Goal: Information Seeking & Learning: Learn about a topic

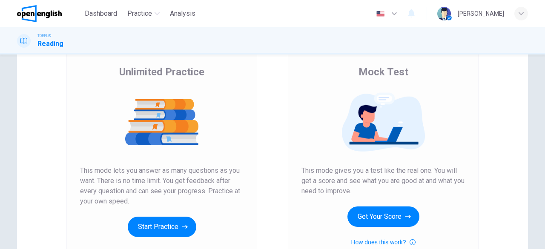
scroll to position [106, 0]
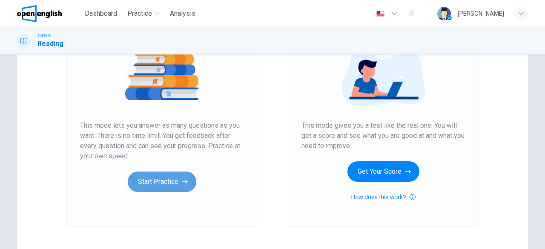
click at [174, 190] on button "Start Practice" at bounding box center [162, 182] width 69 height 20
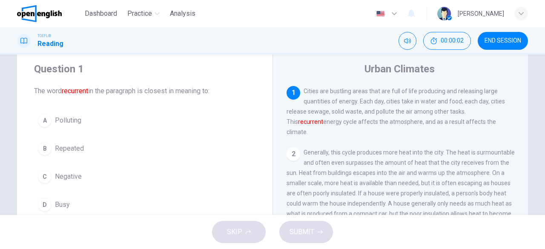
scroll to position [25, 0]
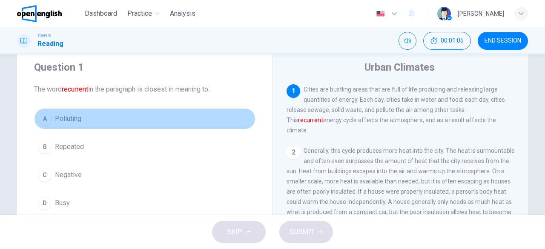
click at [72, 120] on span "Polluting" at bounding box center [68, 119] width 26 height 10
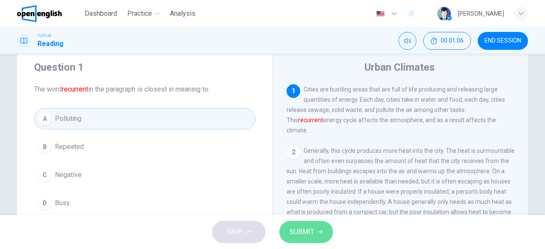
click at [310, 236] on span "SUBMIT" at bounding box center [301, 232] width 25 height 12
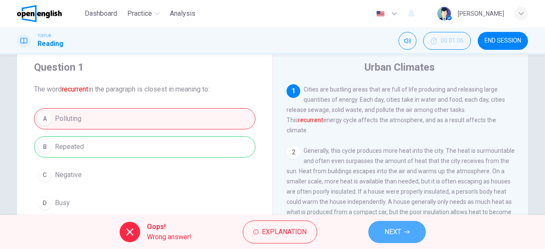
click at [386, 235] on span "NEXT" at bounding box center [392, 232] width 17 height 12
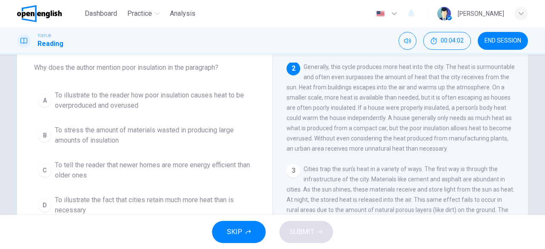
scroll to position [48, 0]
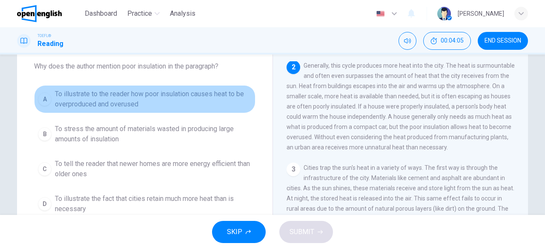
click at [188, 94] on span "To illustrate to the reader how poor insulation causes heat to be overproduced …" at bounding box center [153, 99] width 197 height 20
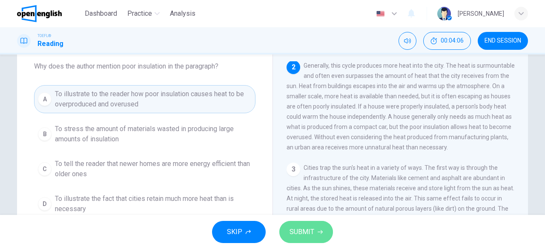
click at [289, 230] on span "SUBMIT" at bounding box center [301, 232] width 25 height 12
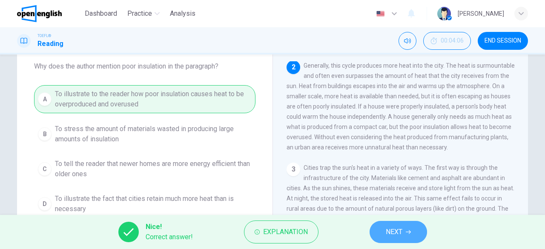
click at [372, 230] on button "NEXT" at bounding box center [397, 232] width 57 height 22
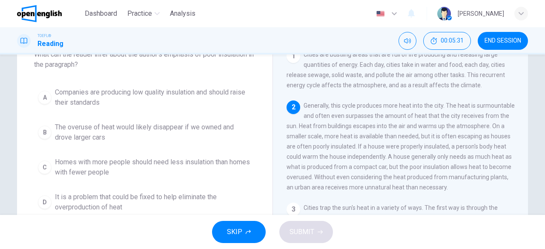
scroll to position [61, 0]
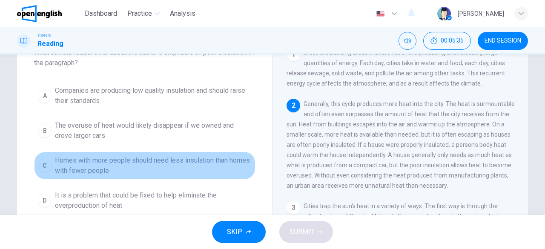
click at [221, 169] on span "Homes with more people should need less insulation than homes with fewer people" at bounding box center [153, 165] width 197 height 20
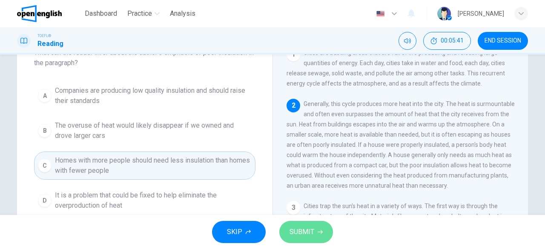
click at [320, 232] on icon "button" at bounding box center [320, 232] width 5 height 4
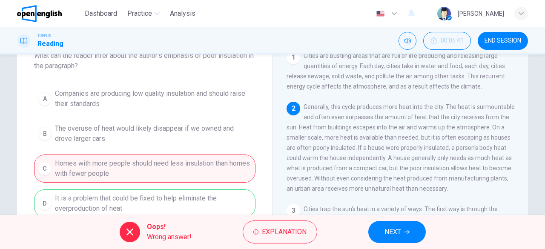
scroll to position [66, 0]
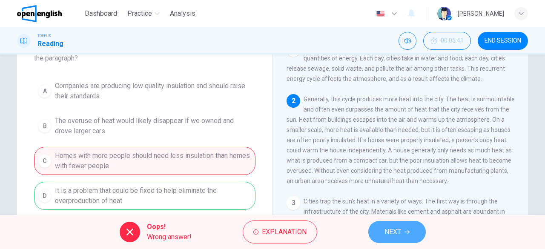
click at [409, 230] on icon "button" at bounding box center [406, 231] width 5 height 5
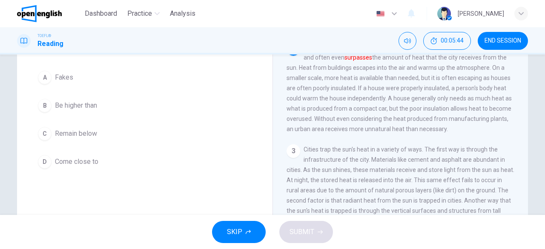
scroll to position [60, 0]
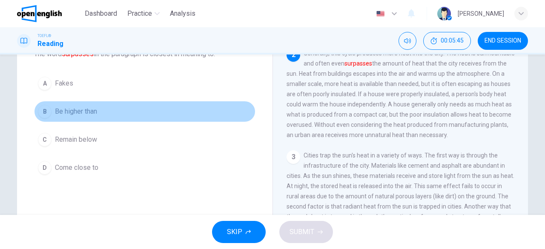
click at [95, 120] on button "B Be higher than" at bounding box center [144, 111] width 221 height 21
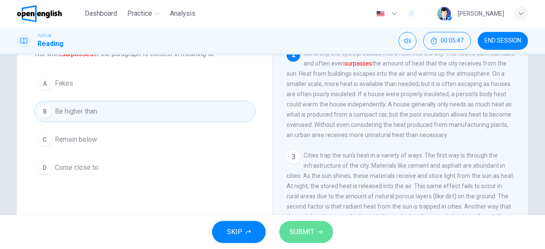
click at [304, 240] on button "SUBMIT" at bounding box center [306, 232] width 54 height 22
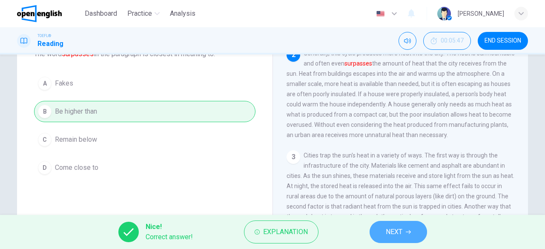
click at [379, 228] on button "NEXT" at bounding box center [397, 232] width 57 height 22
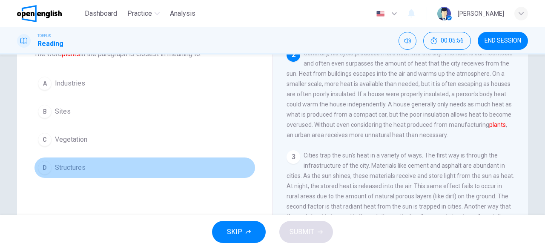
click at [72, 159] on button "D Structures" at bounding box center [144, 167] width 221 height 21
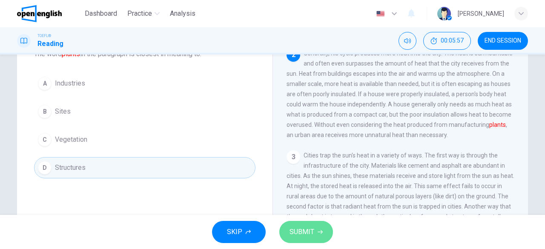
click at [306, 227] on span "SUBMIT" at bounding box center [301, 232] width 25 height 12
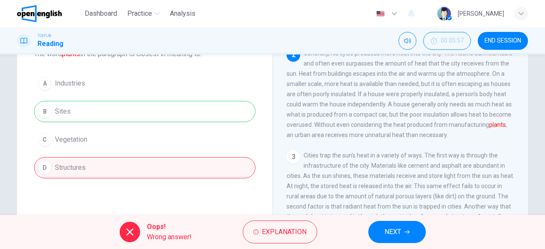
click at [366, 227] on div "Oops! Wrong answer! Explanation NEXT" at bounding box center [272, 232] width 545 height 34
click at [387, 227] on span "NEXT" at bounding box center [392, 232] width 17 height 12
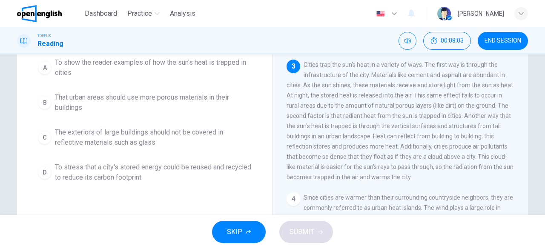
scroll to position [46, 0]
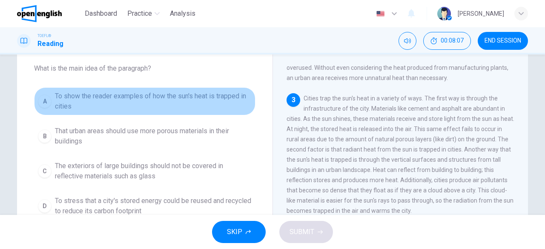
click at [174, 103] on span "To show the reader examples of how the sun's heat is trapped in cities" at bounding box center [153, 101] width 197 height 20
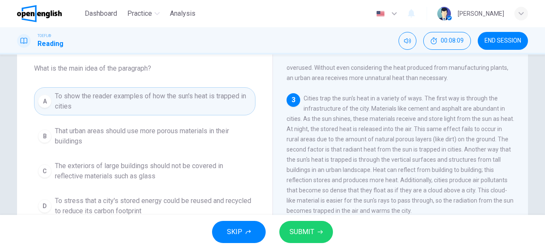
click at [303, 243] on div "SKIP SUBMIT" at bounding box center [272, 232] width 545 height 34
click at [304, 229] on span "SUBMIT" at bounding box center [301, 232] width 25 height 12
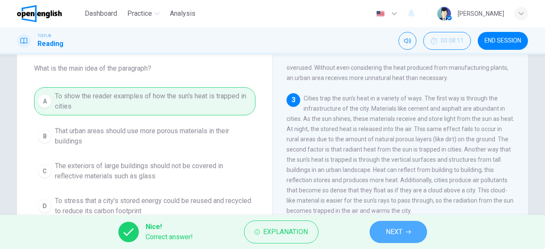
click at [388, 223] on button "NEXT" at bounding box center [397, 232] width 57 height 22
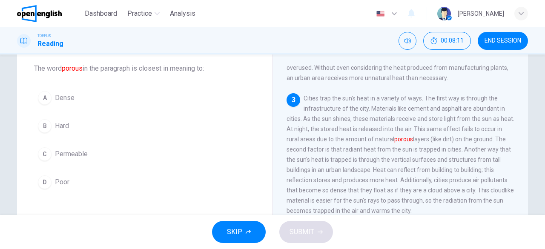
scroll to position [157, 0]
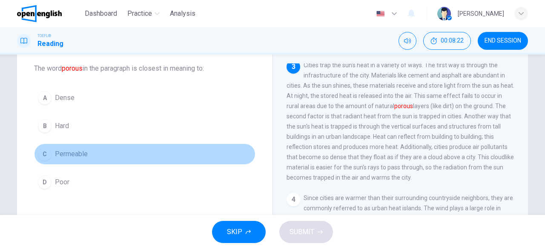
click at [80, 149] on span "Permeable" at bounding box center [71, 154] width 33 height 10
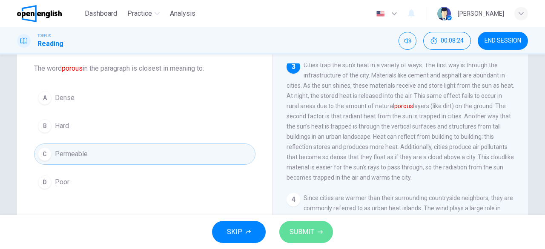
click at [299, 226] on span "SUBMIT" at bounding box center [301, 232] width 25 height 12
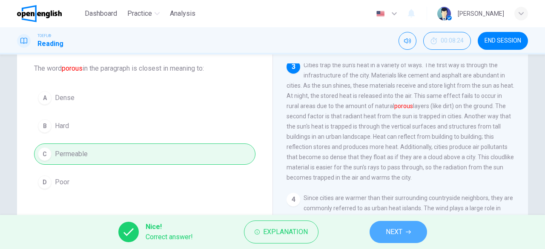
click at [392, 231] on span "NEXT" at bounding box center [394, 232] width 17 height 12
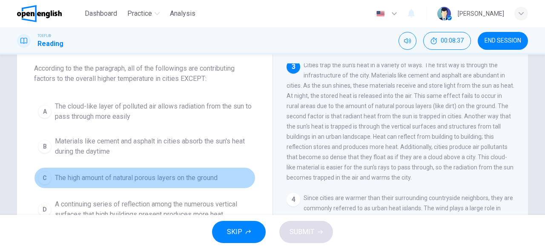
click at [222, 180] on button "C The high amount of natural porous layers on the ground" at bounding box center [144, 177] width 221 height 21
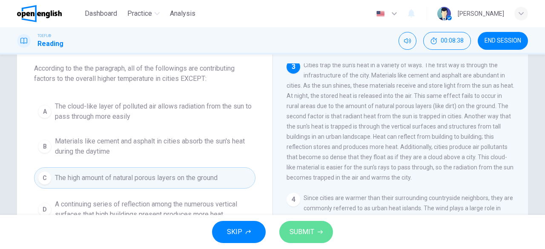
click at [298, 235] on span "SUBMIT" at bounding box center [301, 232] width 25 height 12
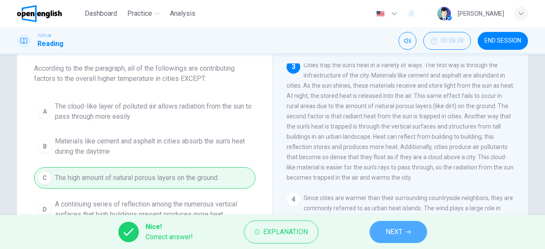
click at [384, 238] on button "NEXT" at bounding box center [397, 232] width 57 height 22
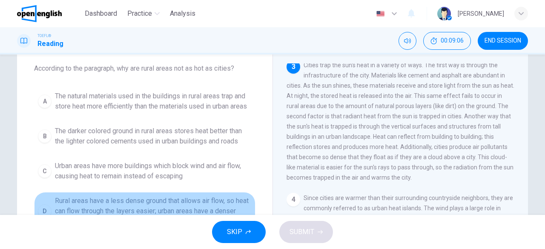
click at [195, 197] on span "Rural areas have a less dense ground that allows air flow, so heat can flow thr…" at bounding box center [153, 211] width 197 height 31
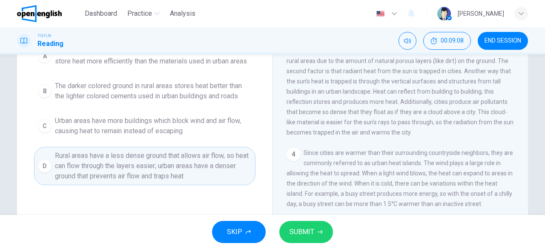
scroll to position [92, 0]
click at [318, 234] on icon "button" at bounding box center [320, 231] width 5 height 5
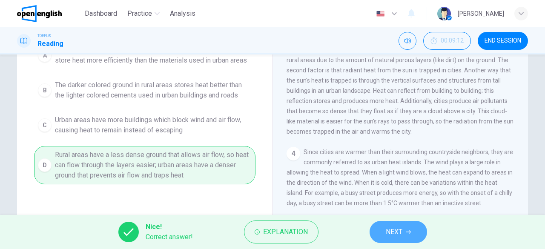
click at [390, 232] on span "NEXT" at bounding box center [394, 232] width 17 height 12
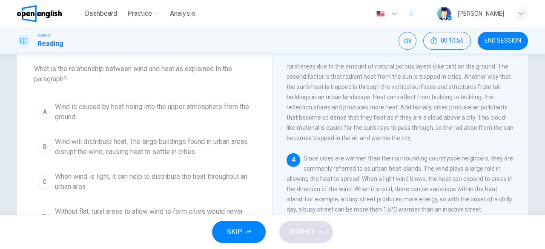
scroll to position [45, 0]
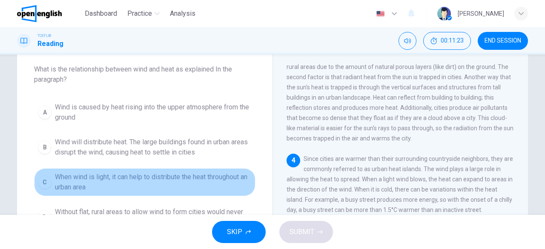
click at [168, 185] on span "When wind is light, it can help to distribute the heat throughout an urban area" at bounding box center [153, 182] width 197 height 20
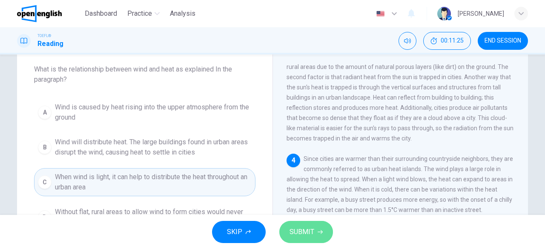
click at [298, 232] on span "SUBMIT" at bounding box center [301, 232] width 25 height 12
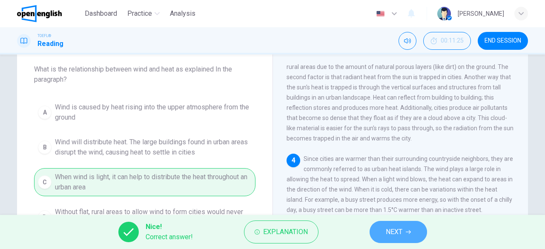
click at [375, 230] on button "NEXT" at bounding box center [397, 232] width 57 height 22
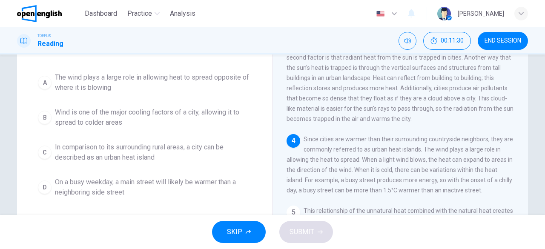
scroll to position [66, 0]
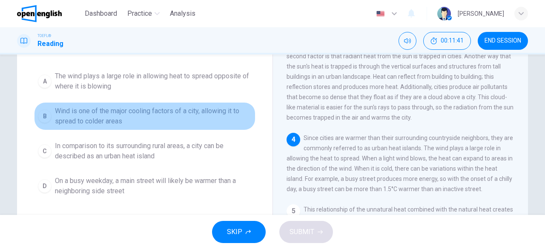
click at [194, 114] on span "Wind is one of the major cooling factors of a city, allowing it to spread to co…" at bounding box center [153, 116] width 197 height 20
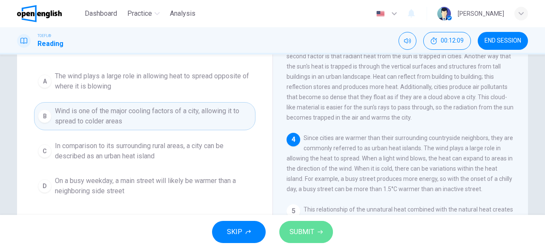
click at [302, 236] on span "SUBMIT" at bounding box center [301, 232] width 25 height 12
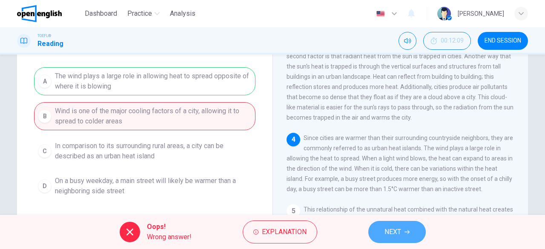
click at [404, 222] on button "NEXT" at bounding box center [396, 232] width 57 height 22
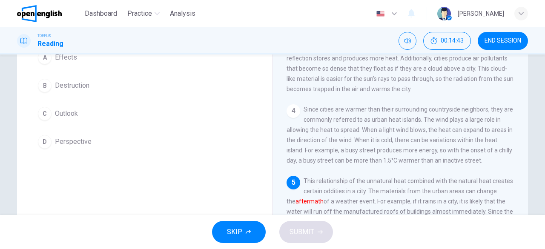
scroll to position [85, 0]
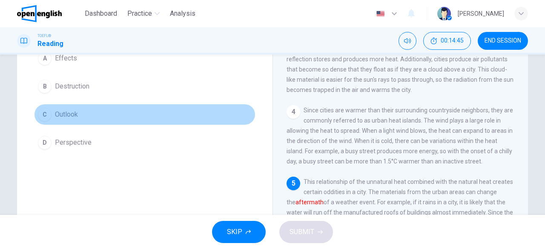
click at [48, 114] on div "C" at bounding box center [45, 115] width 14 height 14
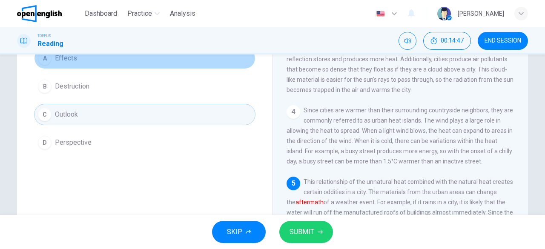
click at [77, 62] on button "A Effects" at bounding box center [144, 58] width 221 height 21
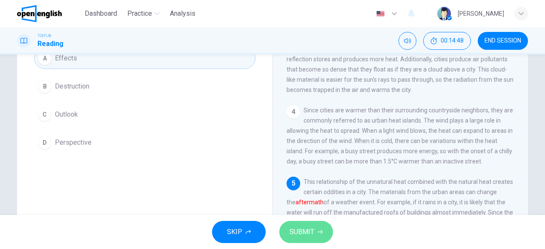
click at [316, 232] on button "SUBMIT" at bounding box center [306, 232] width 54 height 22
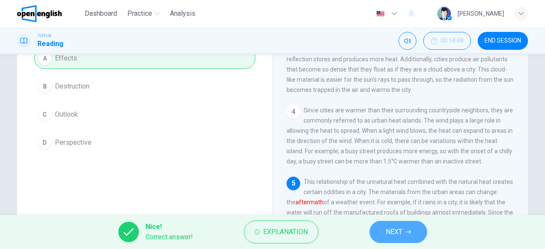
click at [384, 227] on button "NEXT" at bounding box center [397, 232] width 57 height 22
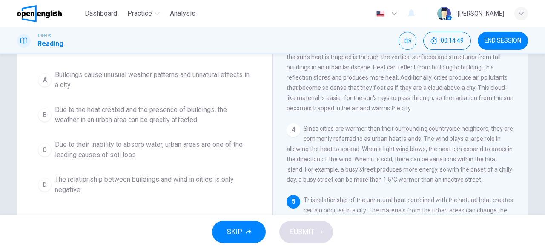
scroll to position [50, 0]
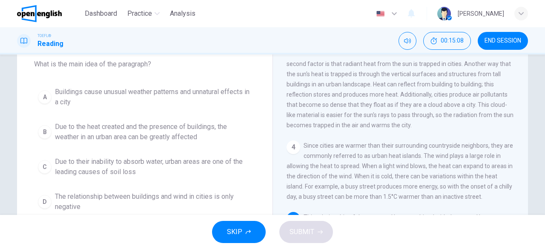
click at [188, 129] on span "Due to the heat created and the presence of buildings, the weather in an urban …" at bounding box center [153, 132] width 197 height 20
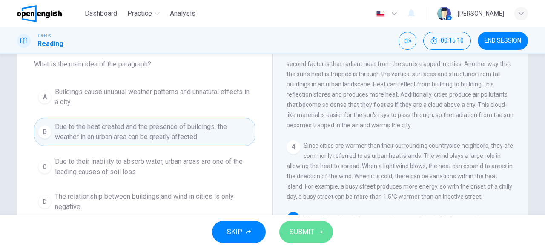
click at [313, 231] on span "SUBMIT" at bounding box center [301, 232] width 25 height 12
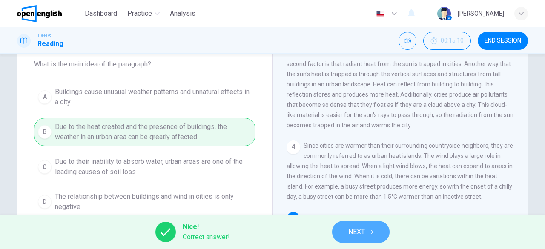
click at [349, 224] on button "NEXT" at bounding box center [360, 232] width 57 height 22
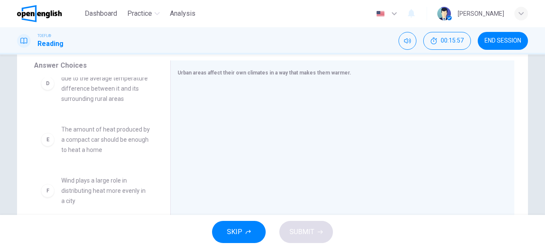
scroll to position [209, 0]
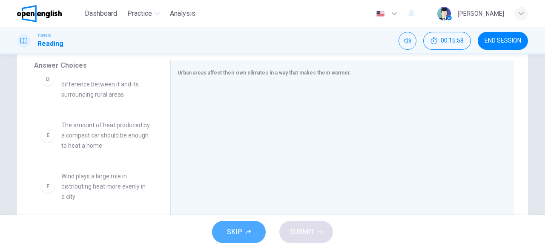
click at [255, 243] on button "SKIP" at bounding box center [239, 232] width 54 height 22
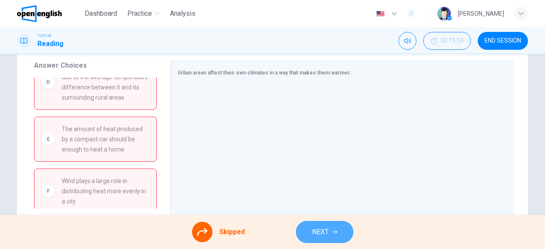
click at [310, 238] on button "NEXT" at bounding box center [324, 232] width 57 height 22
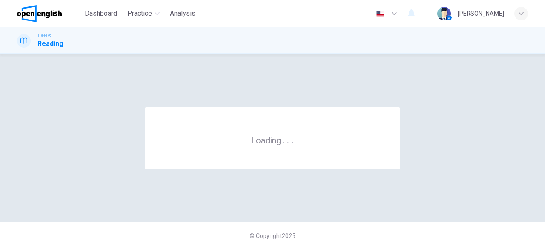
scroll to position [0, 0]
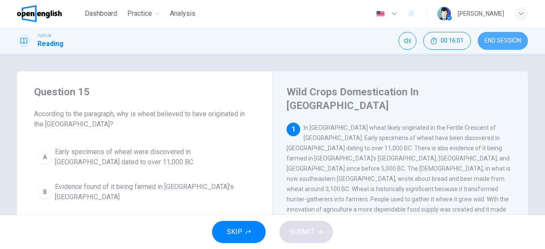
click at [518, 46] on button "END SESSION" at bounding box center [503, 41] width 50 height 18
click at [491, 47] on button "END SESSION" at bounding box center [503, 41] width 50 height 18
